Goal: Task Accomplishment & Management: Manage account settings

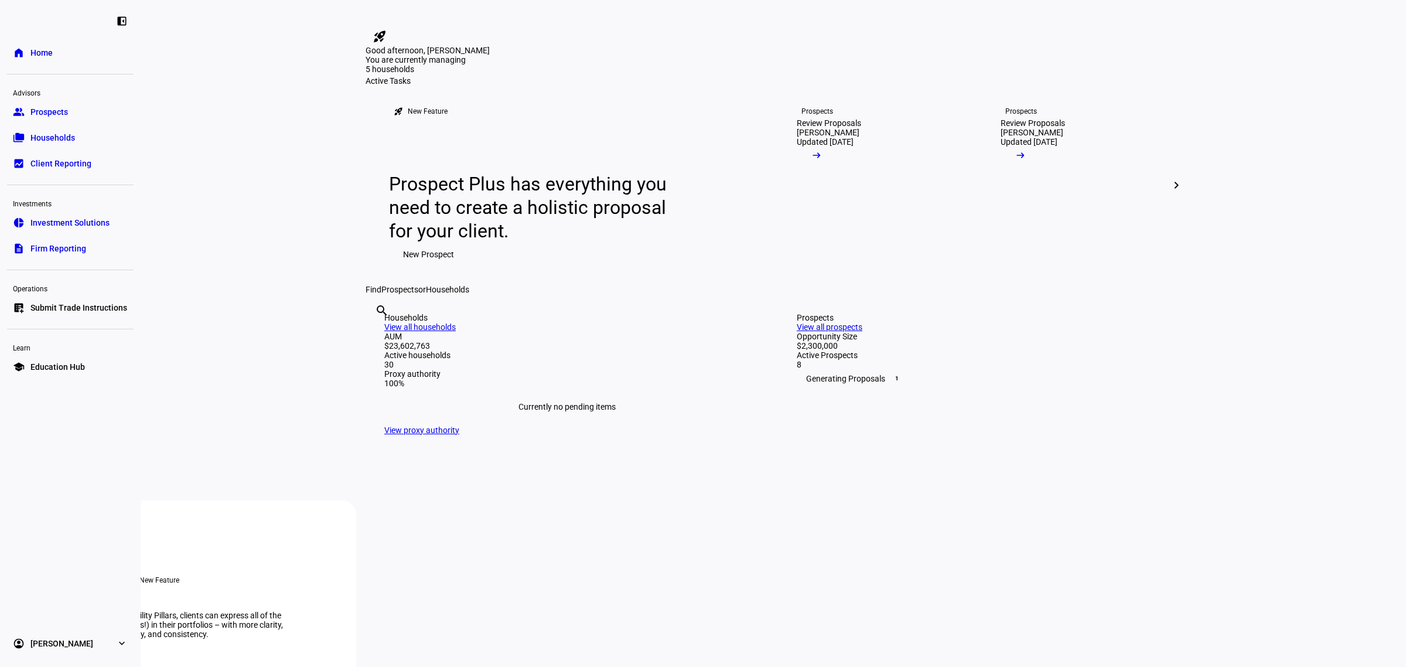
click at [54, 113] on span "Prospects" at bounding box center [49, 112] width 38 height 12
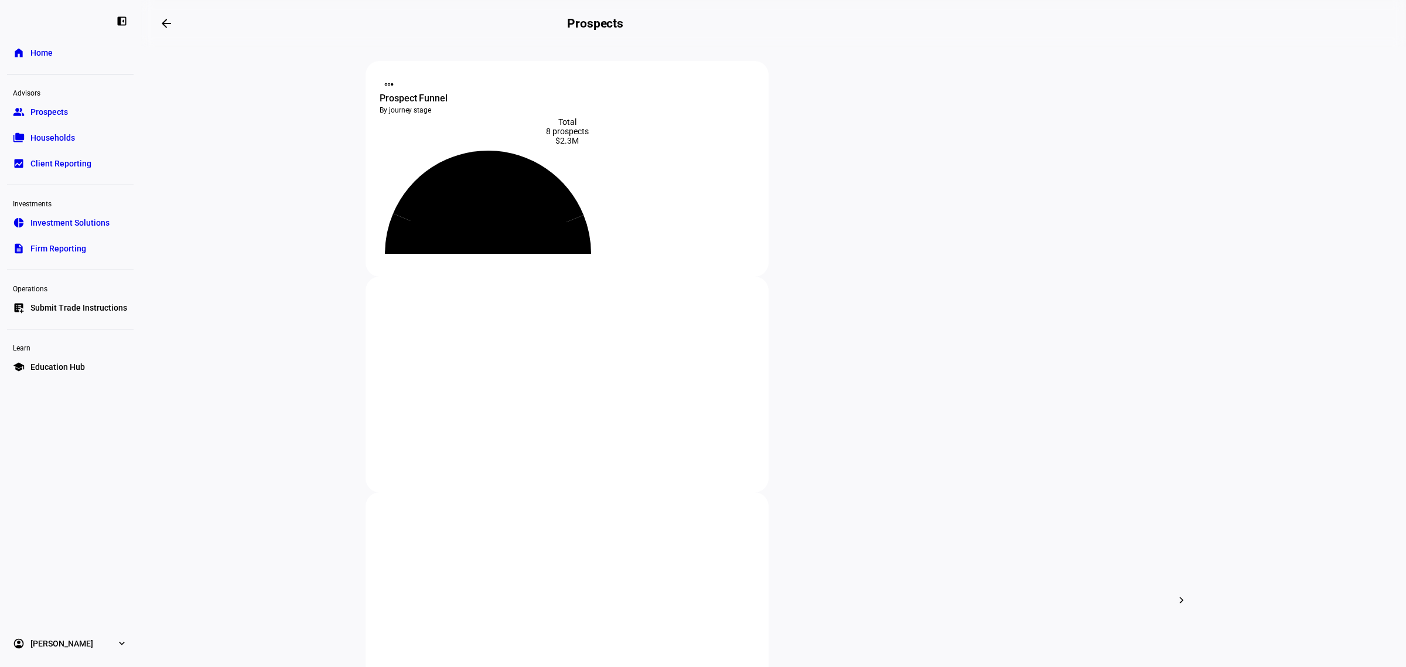
scroll to position [147, 0]
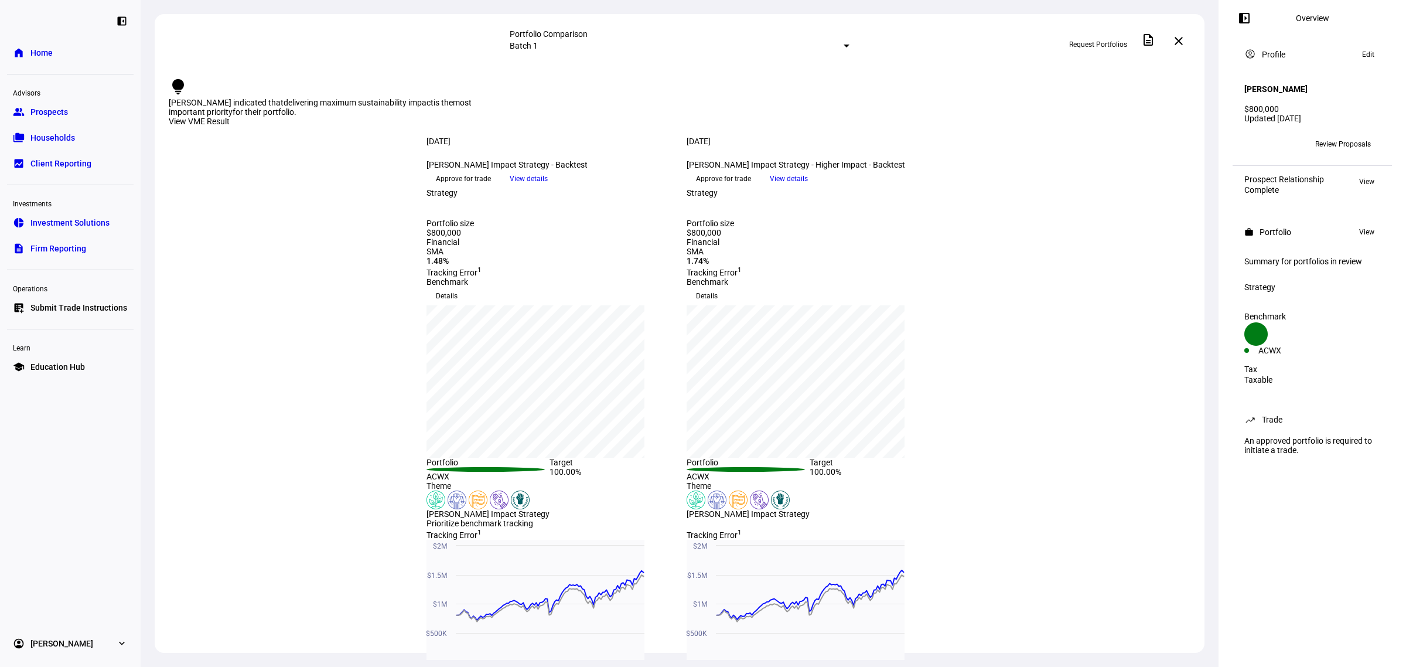
scroll to position [73, 0]
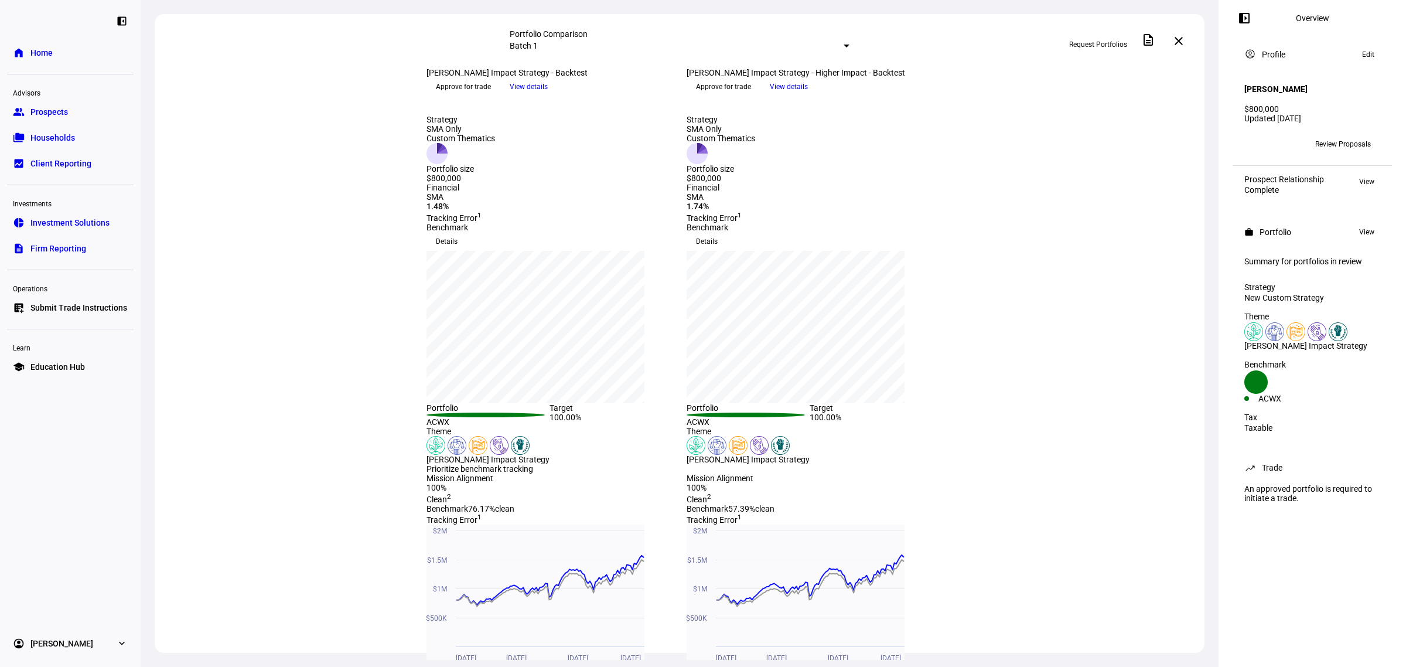
click at [751, 96] on span "Approve for trade" at bounding box center [723, 86] width 55 height 19
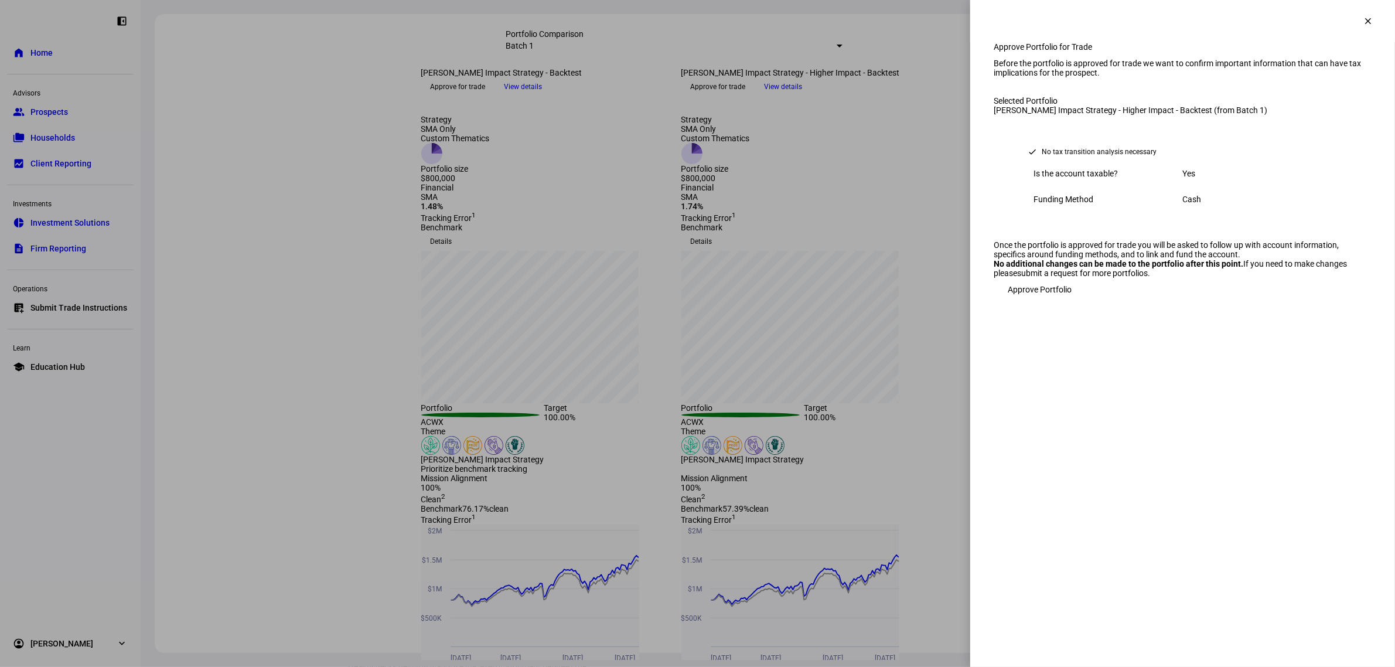
click at [1041, 301] on span "Approve Portfolio" at bounding box center [1040, 289] width 64 height 23
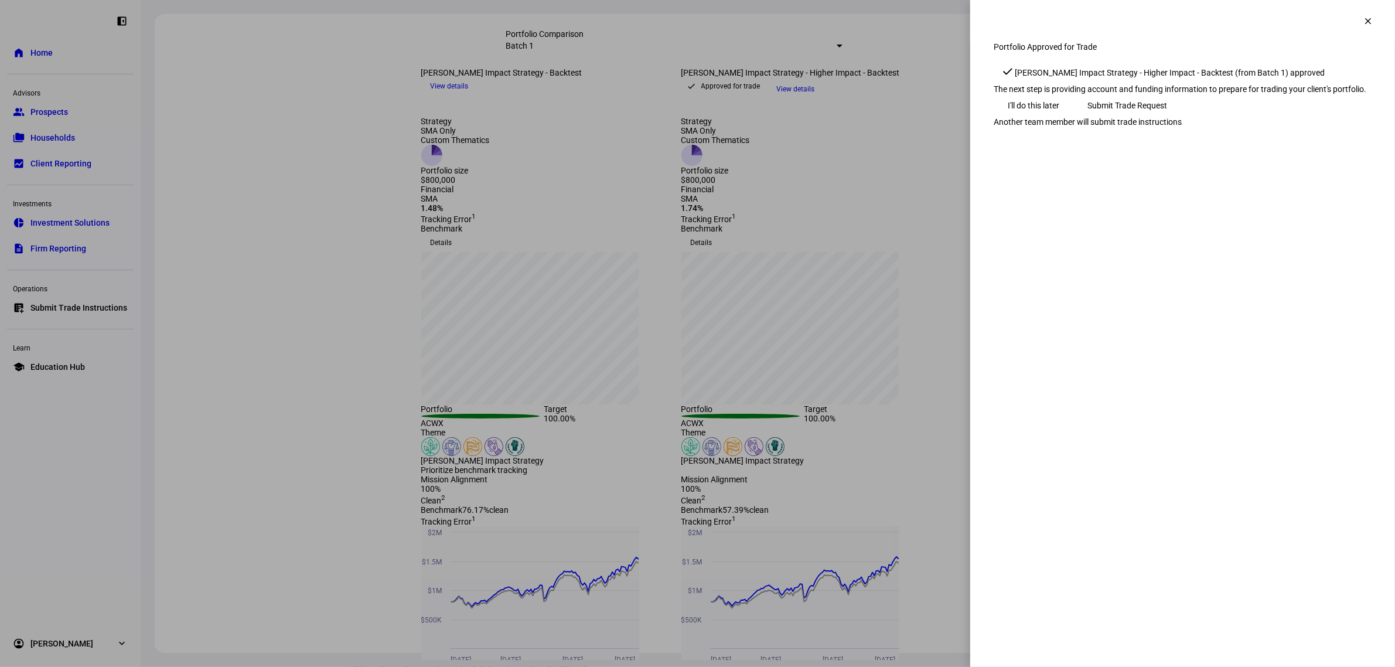
click at [1067, 150] on div "Portfolio Approved for Trade check [PERSON_NAME] Impact Strategy - Higher Impac…" at bounding box center [1182, 96] width 425 height 108
click at [1071, 127] on link "Another team member will submit trade instructions" at bounding box center [1088, 121] width 188 height 9
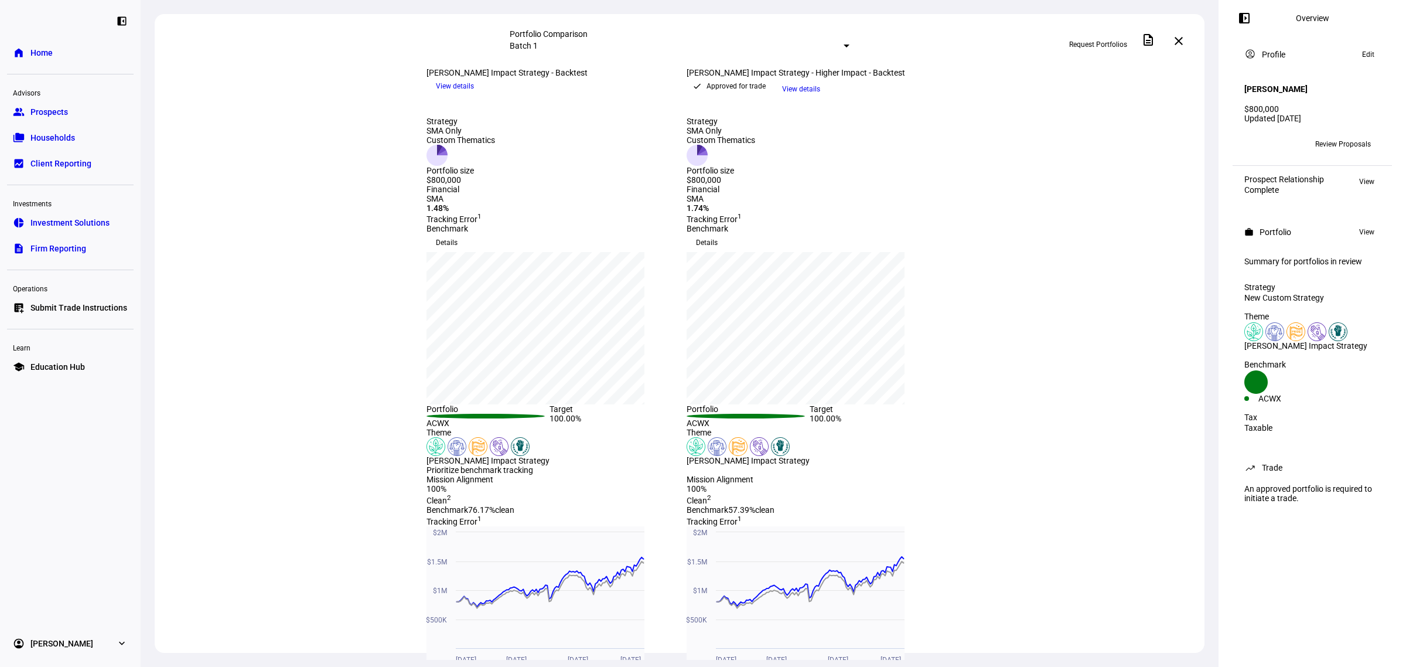
drag, startPoint x: 687, startPoint y: 81, endPoint x: 839, endPoint y: 111, distance: 155.4
click at [839, 77] on div "[PERSON_NAME] Impact Strategy - Higher Impact - Backtest keyboard_arrow_down" at bounding box center [810, 72] width 246 height 9
copy div "[PERSON_NAME] Impact Strategy - Higher Impact - Backtest"
drag, startPoint x: 446, startPoint y: 86, endPoint x: 655, endPoint y: 88, distance: 209.2
click at [655, 77] on div "[PERSON_NAME] Impact Strategy - Backtest keyboard_arrow_down" at bounding box center [550, 72] width 246 height 9
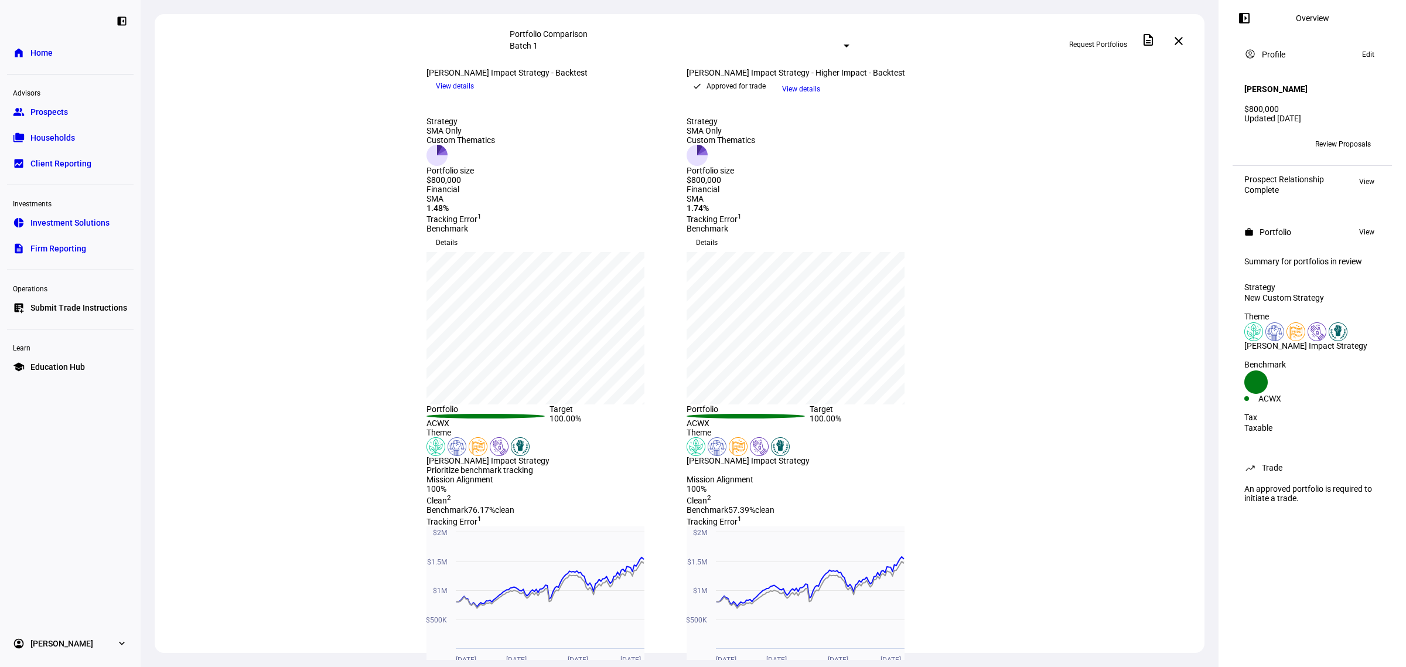
copy div "[PERSON_NAME] Impact Strategy - Backtest"
